Goal: Task Accomplishment & Management: Complete application form

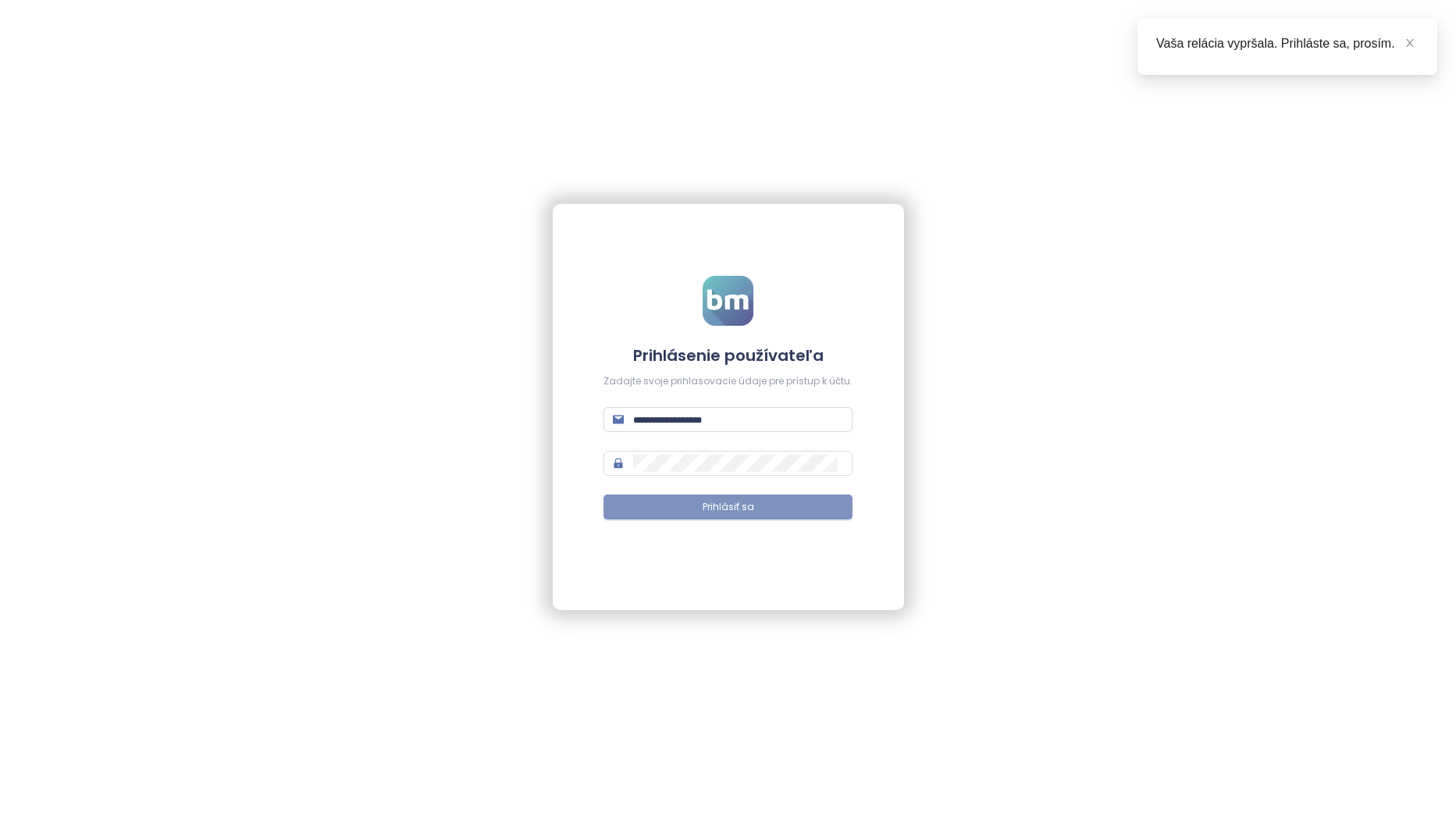
type input "**********"
click at [724, 494] on button "Prihlásiť sa" at bounding box center [728, 506] width 249 height 25
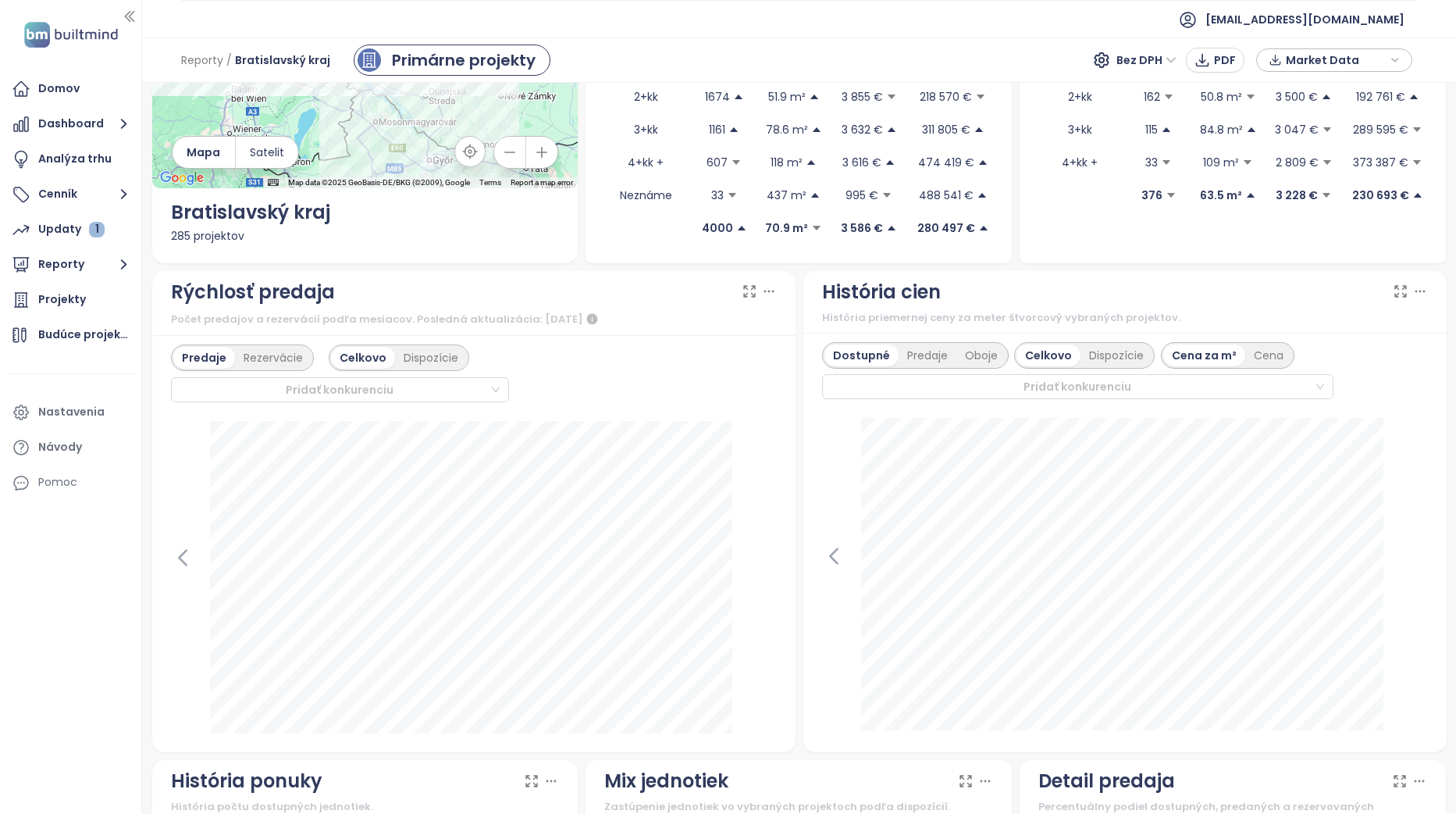
scroll to position [156, 0]
